Goal: Transaction & Acquisition: Purchase product/service

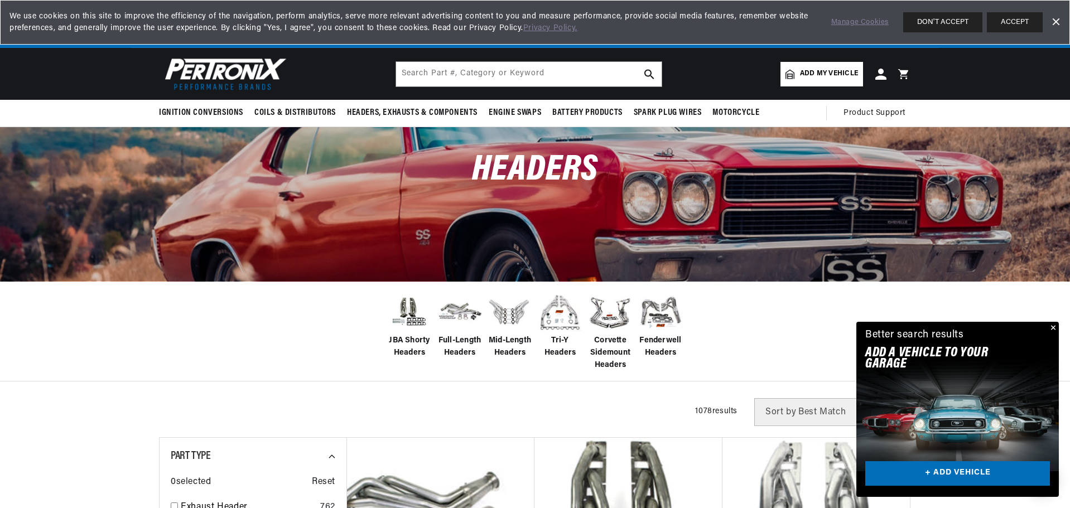
click at [804, 74] on span "Add my vehicle" at bounding box center [829, 74] width 58 height 11
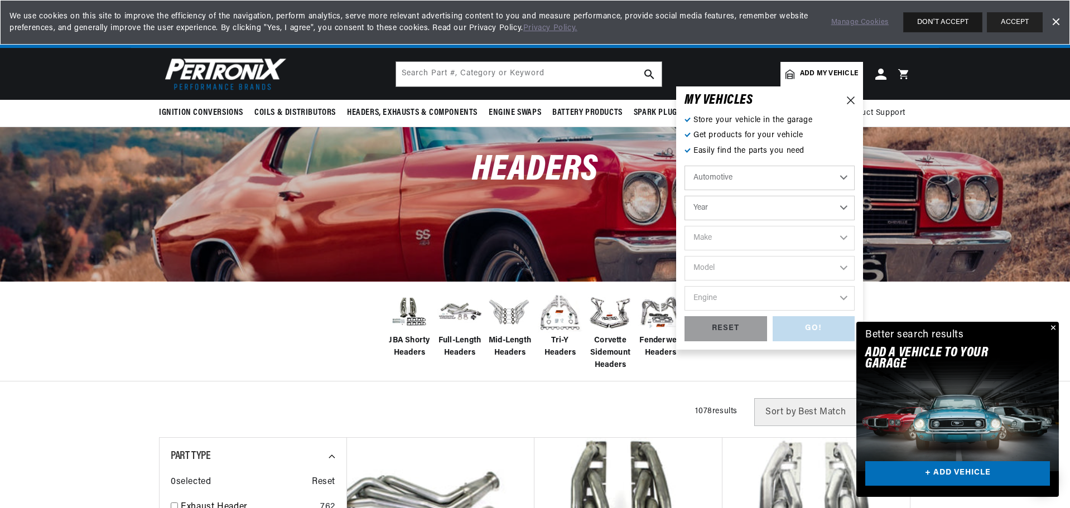
scroll to position [0, 697]
click at [954, 22] on button "DON'T ACCEPT" at bounding box center [943, 22] width 79 height 20
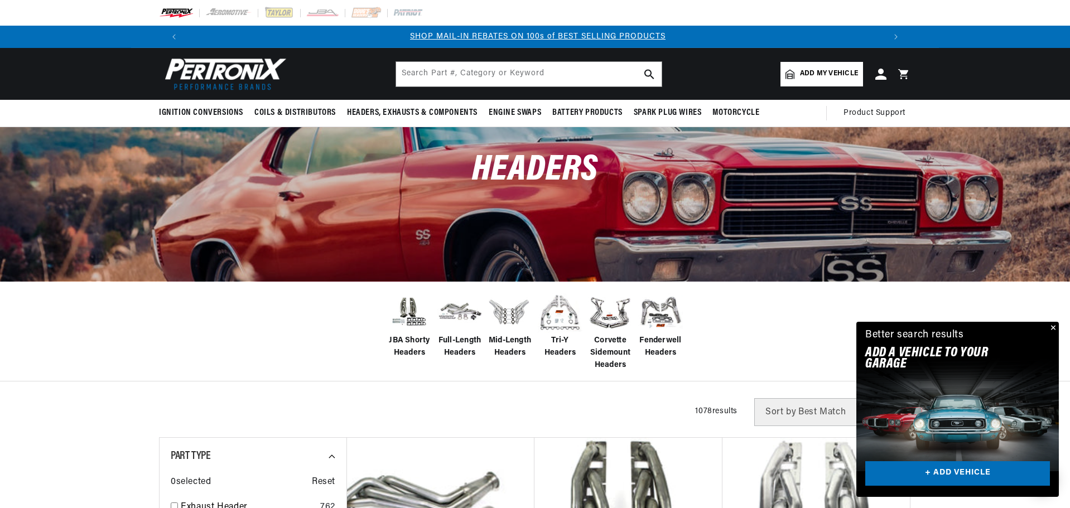
click at [819, 70] on span "Add my vehicle" at bounding box center [829, 74] width 58 height 11
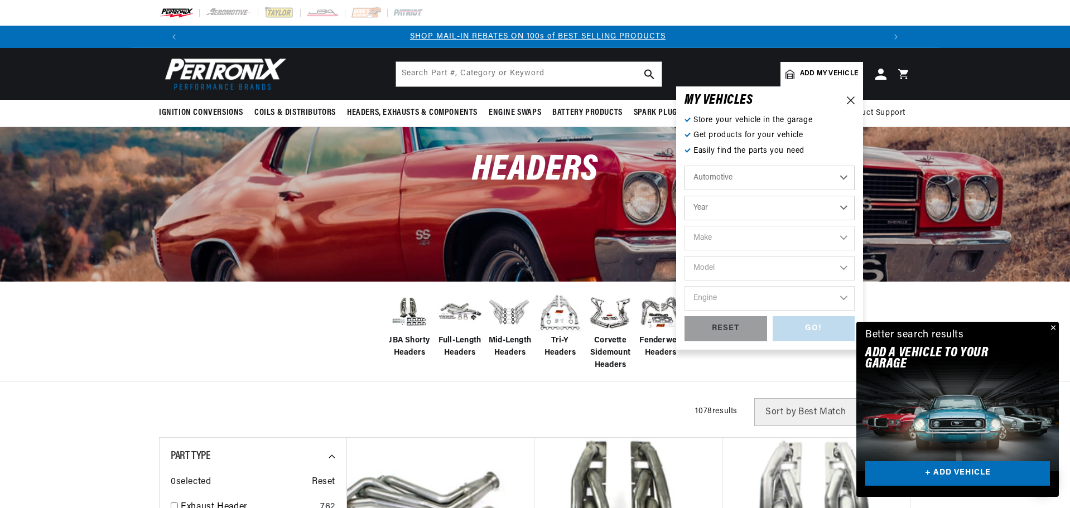
click at [761, 203] on select "Year 2022 2021 2020 2019 2018 2017 2016 2015 2014 2013 2012 2011 2010 2009 2008…" at bounding box center [770, 208] width 170 height 25
select select "1994"
click at [685, 196] on select "Year 2022 2021 2020 2019 2018 2017 2016 2015 2014 2013 2012 2011 2010 2009 2008…" at bounding box center [770, 208] width 170 height 25
select select "1994"
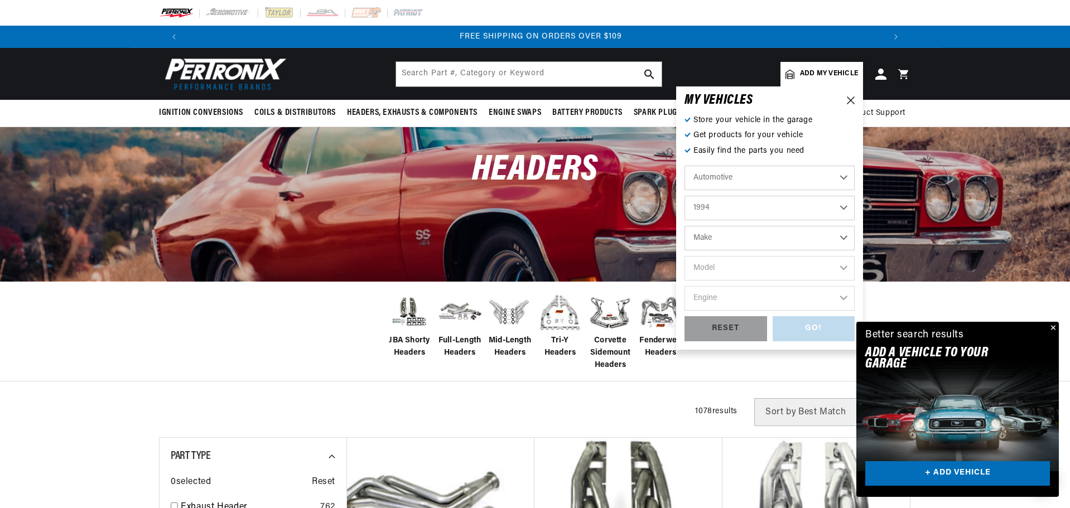
click at [755, 241] on select "Make Buick Cadillac Chevrolet Chrysler Dodge Ford GMC Hyundai Isuzu Jeep Lincol…" at bounding box center [770, 238] width 170 height 25
select select "Chevrolet"
click at [685, 226] on select "Make Buick Cadillac Chevrolet Chrysler Dodge Ford GMC Hyundai Isuzu Jeep Lincol…" at bounding box center [770, 238] width 170 height 25
select select "Chevrolet"
click at [729, 271] on select "Model Astro Beretta Blazer C1500 C1500 Suburban C2500 C2500 Suburban C3500 C350…" at bounding box center [770, 268] width 170 height 25
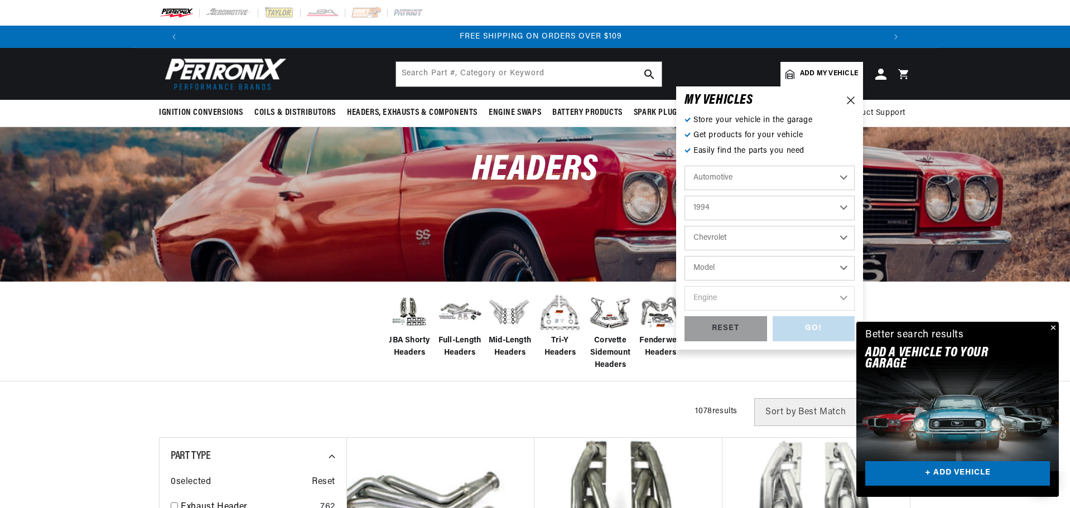
select select "K2500-Suburban"
click at [685, 256] on select "Model Astro Beretta Blazer C1500 C1500 Suburban C2500 C2500 Suburban C3500 C350…" at bounding box center [770, 268] width 170 height 25
select select "K2500-Suburban"
click at [771, 300] on select "Engine 5.7L 7.4L" at bounding box center [770, 298] width 170 height 25
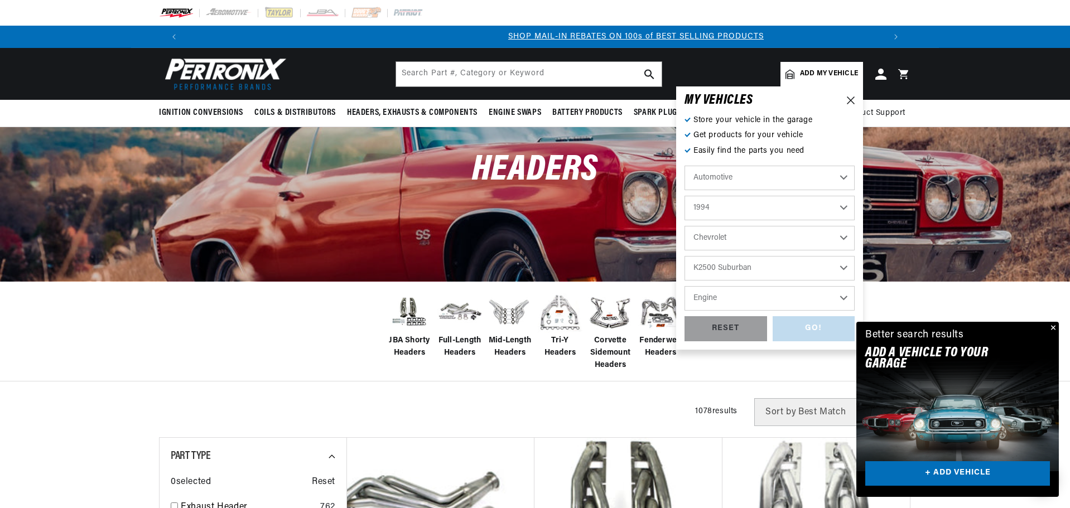
select select "7.4L"
click at [685, 286] on select "Engine 5.7L 7.4L" at bounding box center [770, 298] width 170 height 25
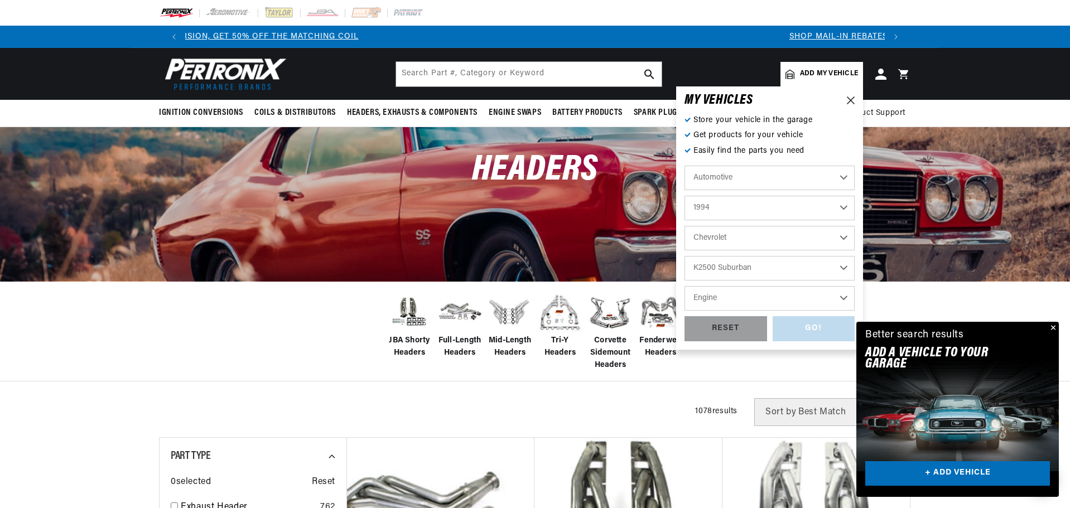
select select "7.4L"
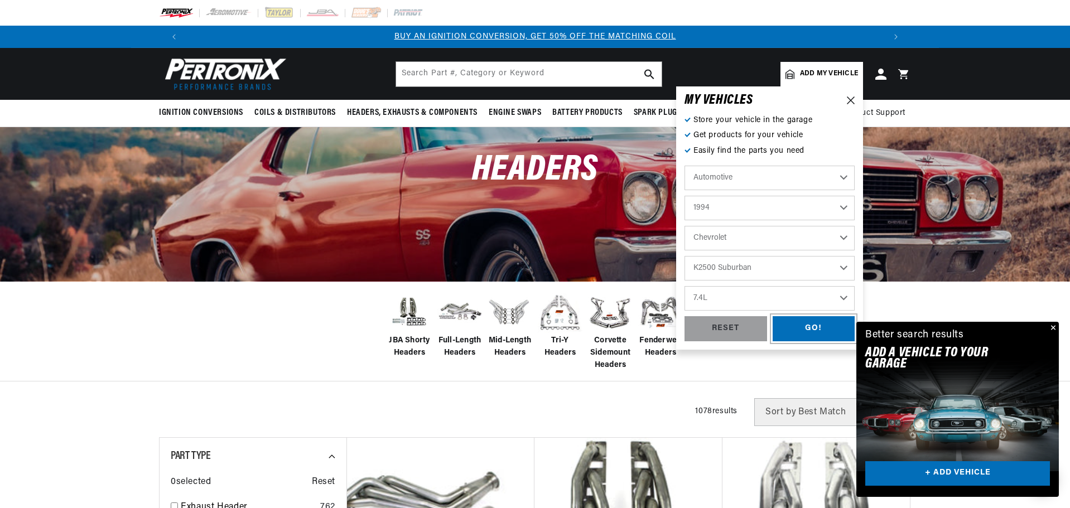
click at [809, 332] on div "GO!" at bounding box center [814, 328] width 83 height 25
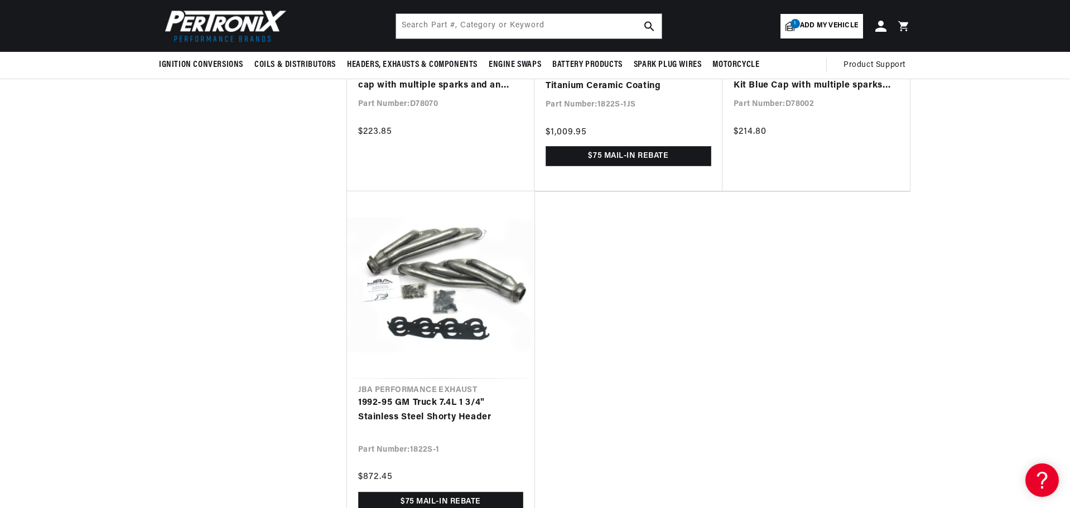
scroll to position [1730, 0]
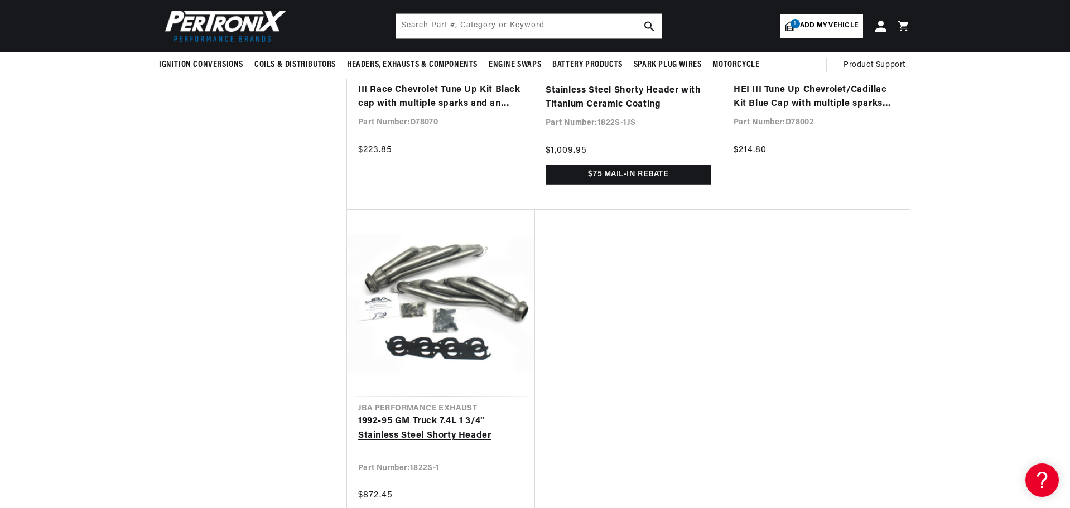
click at [419, 419] on link "1992-95 GM Truck 7.4L 1 3/4" Stainless Steel Shorty Header" at bounding box center [440, 429] width 165 height 28
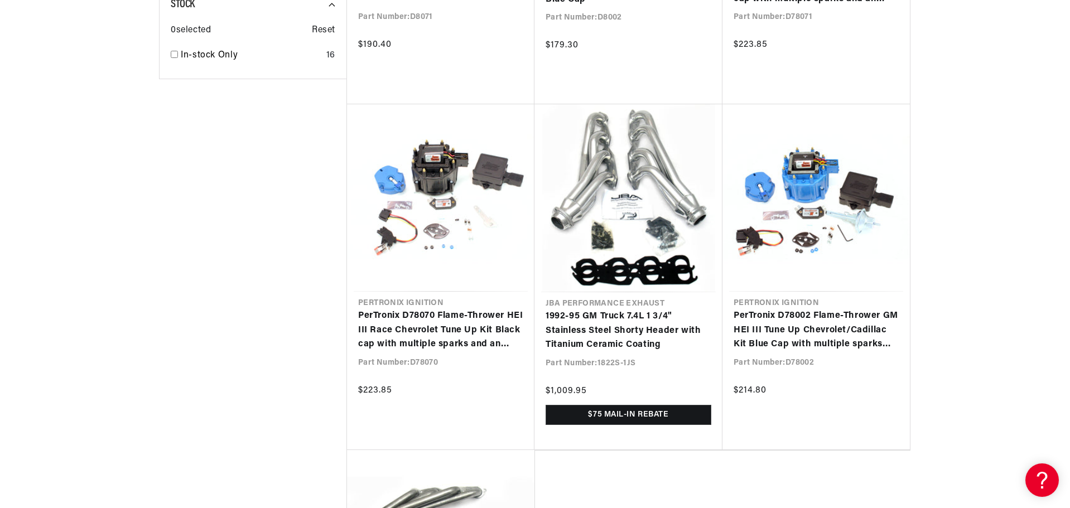
scroll to position [1563, 0]
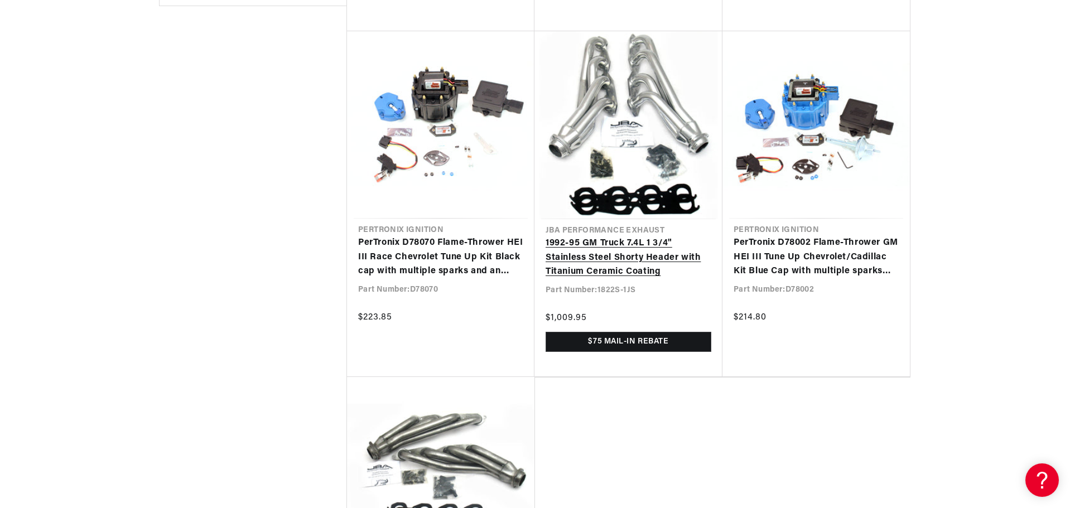
click at [573, 262] on link "1992-95 GM Truck 7.4L 1 3/4" Stainless Steel Shorty Header with Titanium Cerami…" at bounding box center [629, 258] width 166 height 43
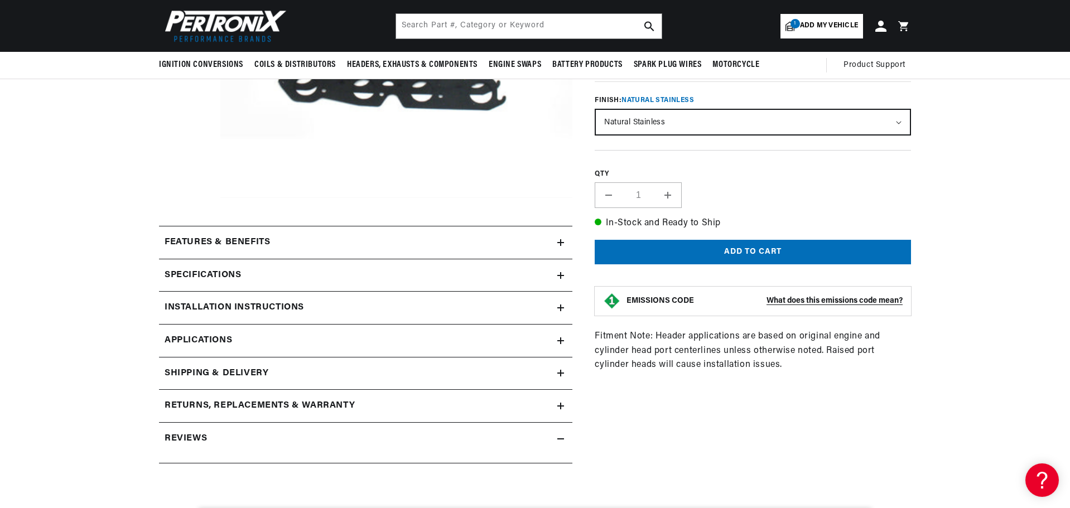
scroll to position [279, 0]
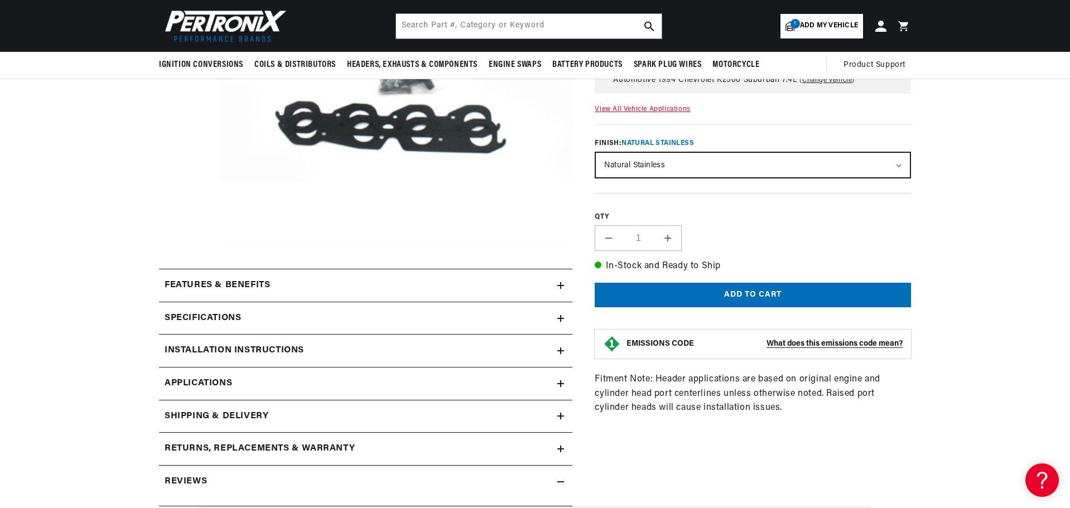
click at [232, 314] on h2 "Specifications" at bounding box center [203, 318] width 76 height 15
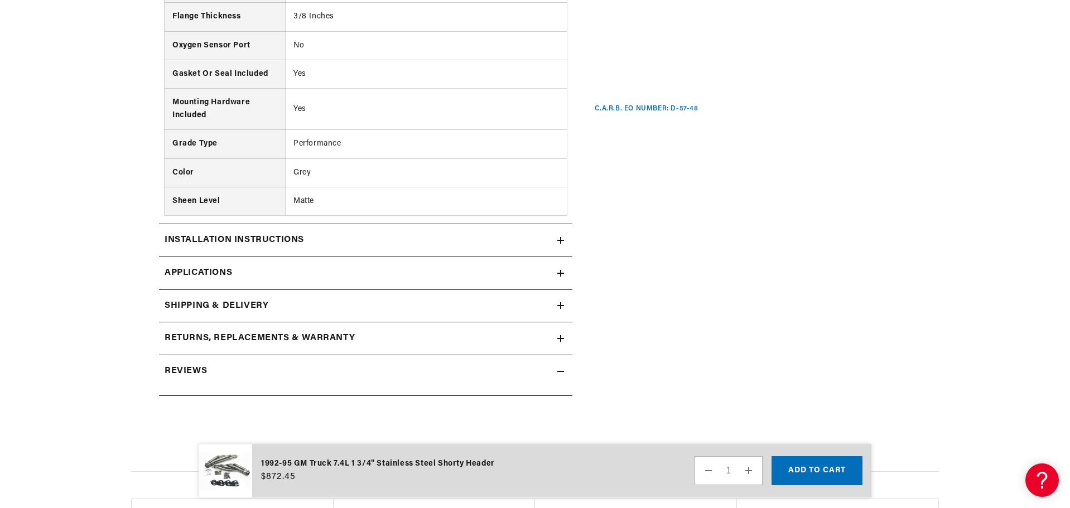
scroll to position [781, 0]
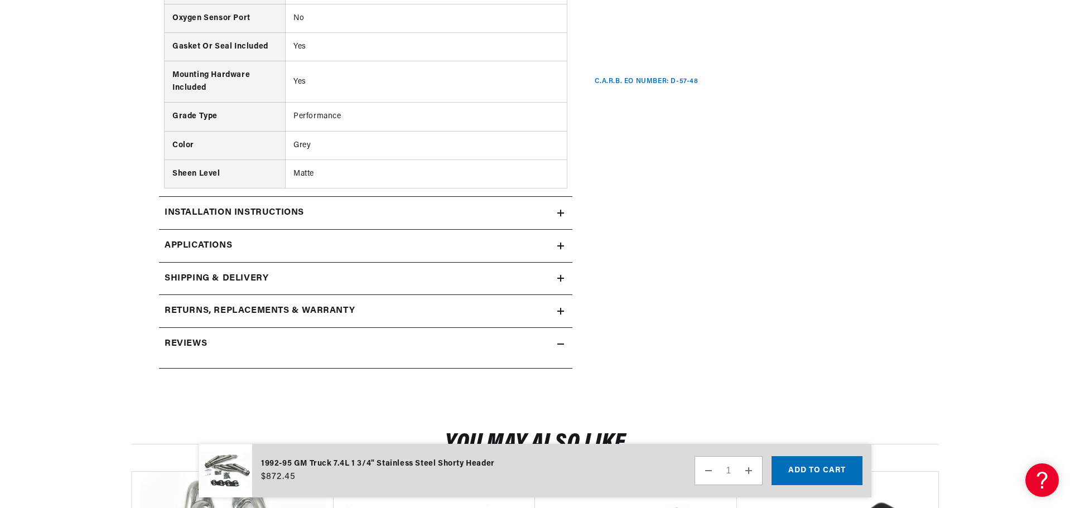
click at [414, 218] on div "Installation instructions" at bounding box center [358, 213] width 398 height 15
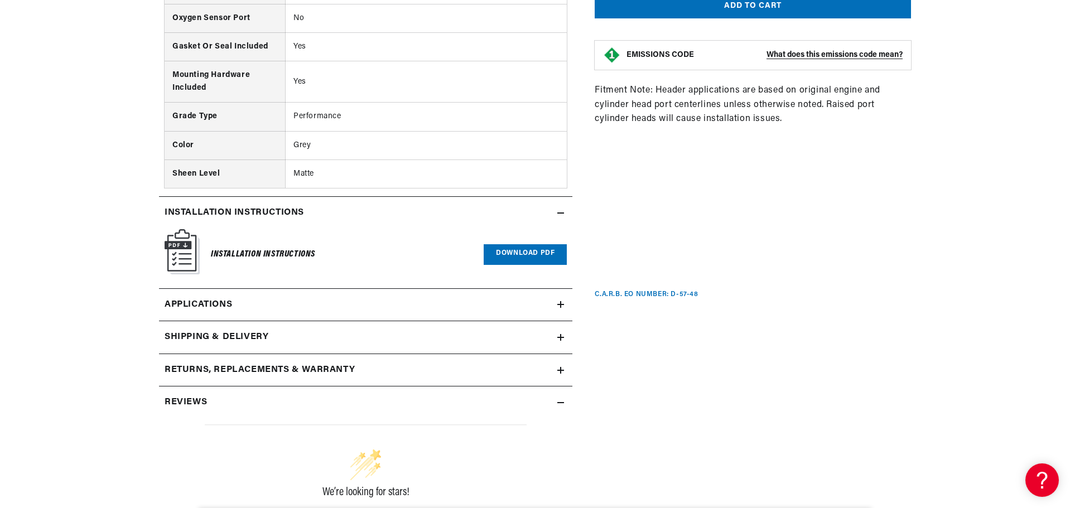
scroll to position [0, 0]
click at [182, 256] on img at bounding box center [182, 251] width 35 height 45
click at [214, 304] on span "Applications" at bounding box center [199, 305] width 68 height 15
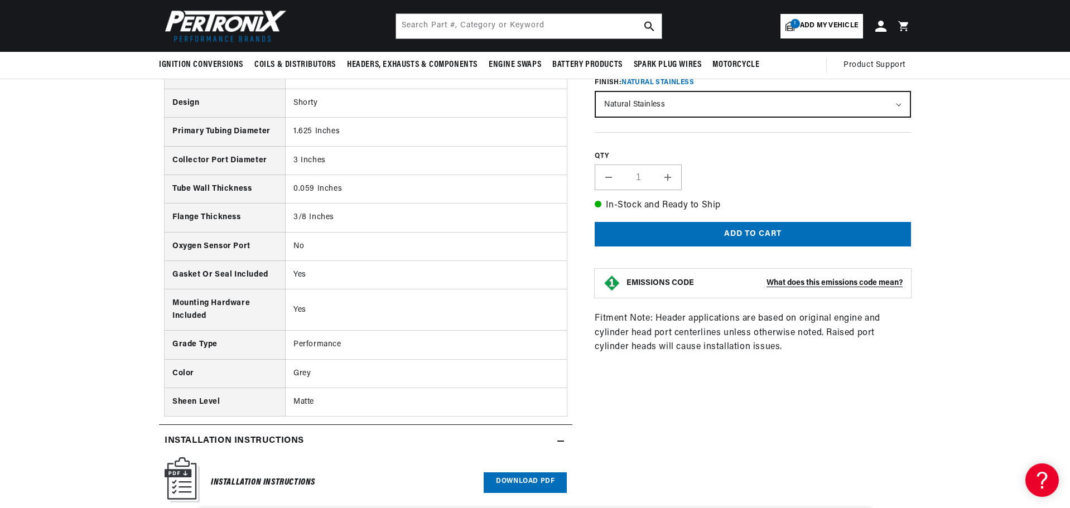
click at [786, 284] on strong "What does this emissions code mean?" at bounding box center [835, 283] width 136 height 8
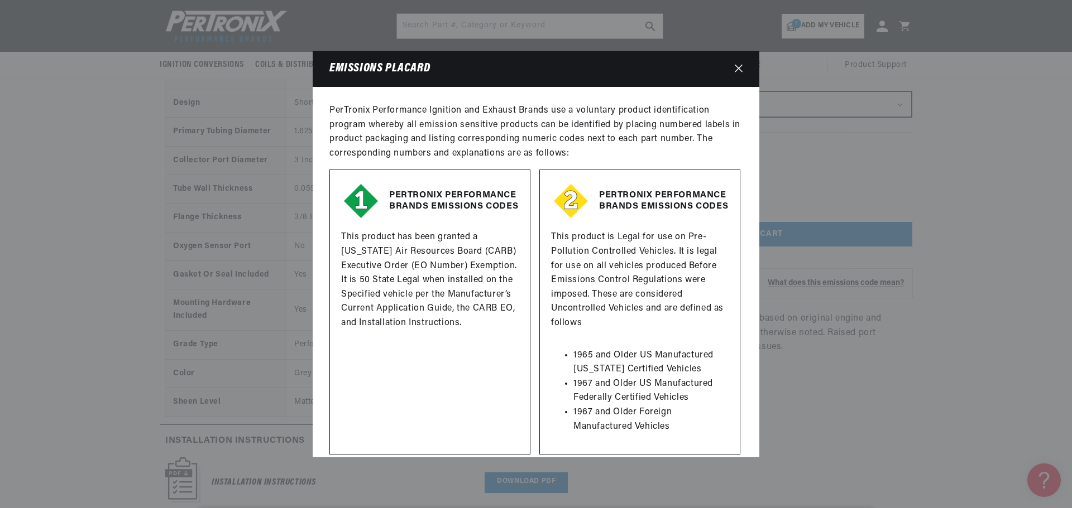
click at [745, 65] on button "Close" at bounding box center [738, 69] width 19 height 21
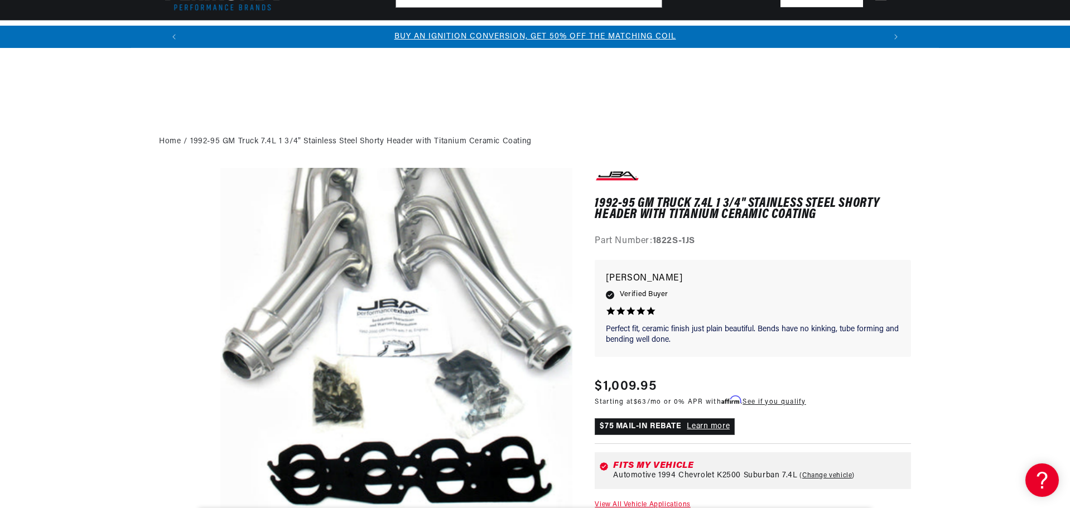
scroll to position [147, 0]
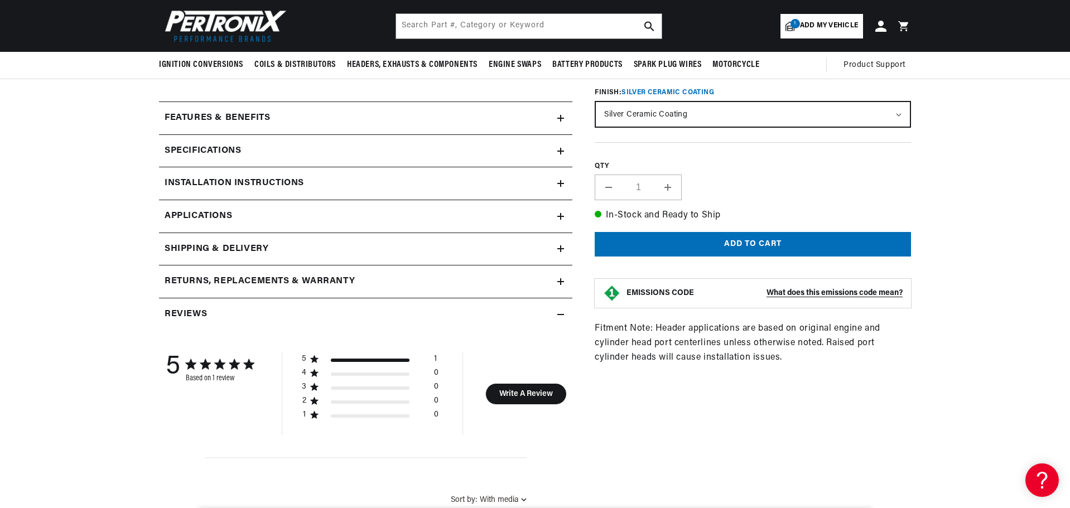
click at [202, 219] on span "Applications" at bounding box center [199, 216] width 68 height 15
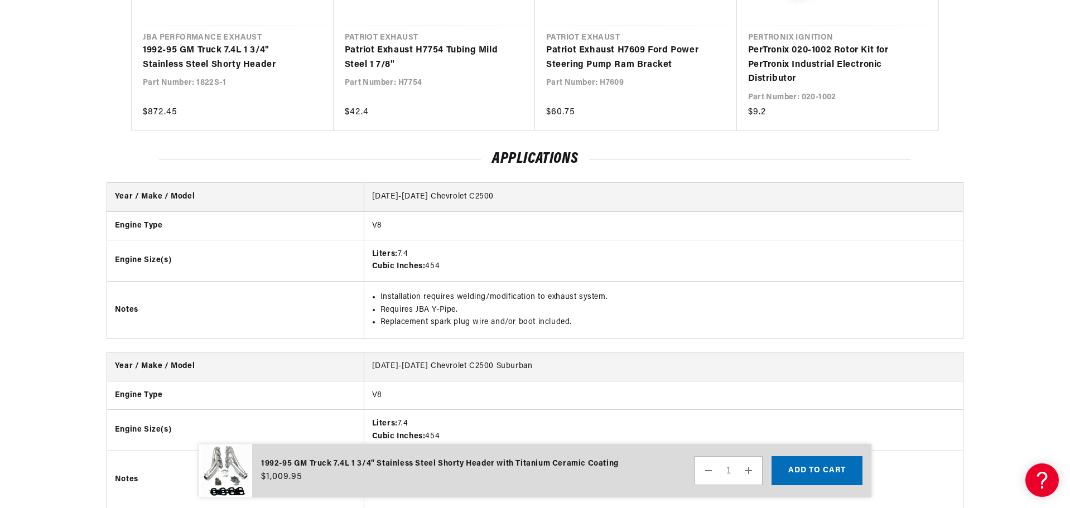
scroll to position [0, 697]
drag, startPoint x: 466, startPoint y: 311, endPoint x: 413, endPoint y: 309, distance: 53.1
click at [413, 309] on li "Requires JBA Y-Pipe." at bounding box center [668, 310] width 575 height 12
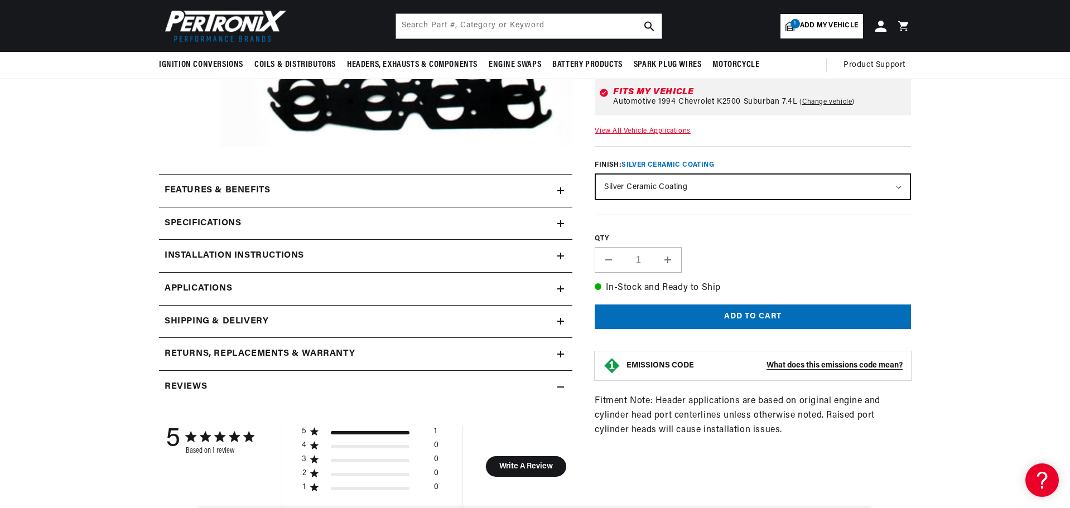
scroll to position [0, 0]
